Goal: Task Accomplishment & Management: Use online tool/utility

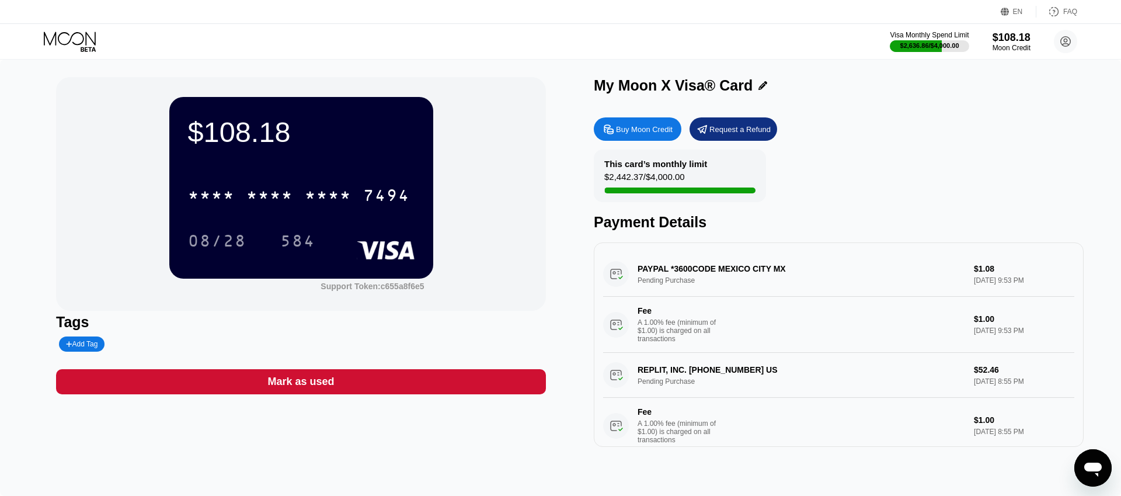
drag, startPoint x: 671, startPoint y: 267, endPoint x: 715, endPoint y: 269, distance: 43.8
click at [715, 269] on div "PAYPAL *3600CODE MEXICO CITY MX Pending Purchase $1.08 [DATE] 9:53 PM Fee A 1.0…" at bounding box center [838, 302] width 471 height 101
click at [78, 36] on icon at bounding box center [71, 42] width 54 height 20
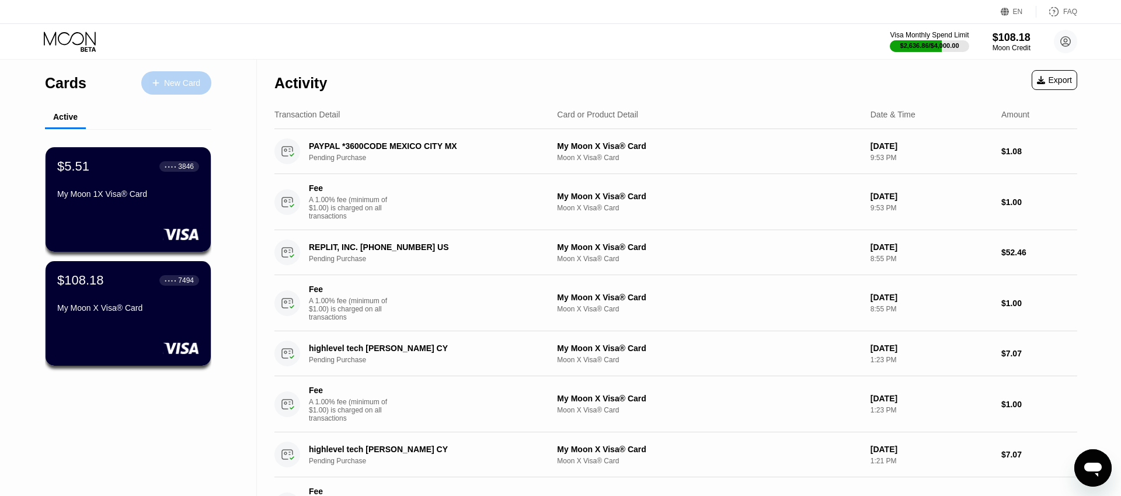
click at [195, 81] on div "New Card" at bounding box center [182, 83] width 36 height 10
